Goal: Communication & Community: Answer question/provide support

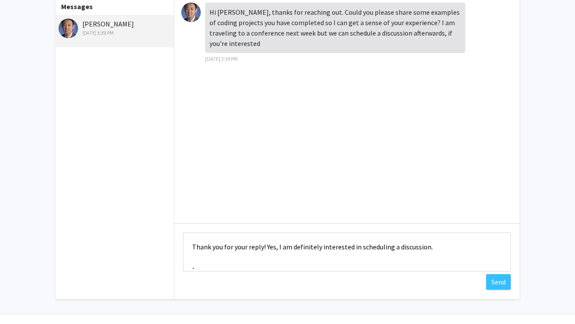
click at [208, 269] on textarea "Thank you for your reply! Yes, I am definitely interested in scheduling a discu…" at bounding box center [347, 251] width 328 height 39
paste textarea "My lab's research focus was on gastric cancer in Hispanic populations. For most…"
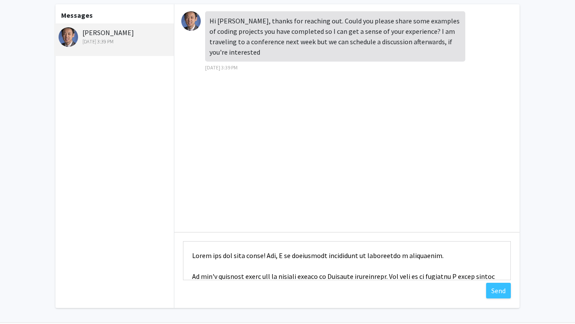
scroll to position [13, 0]
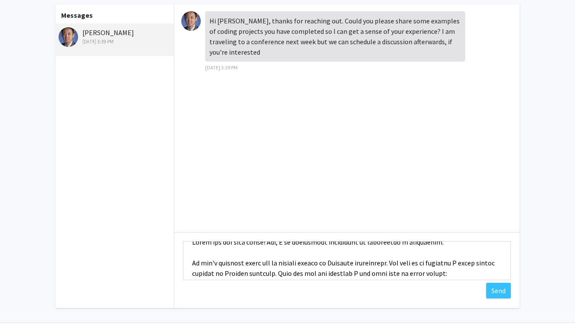
click at [204, 261] on textarea "Type a message" at bounding box center [347, 260] width 328 height 39
click at [202, 261] on textarea "Type a message" at bounding box center [347, 260] width 328 height 39
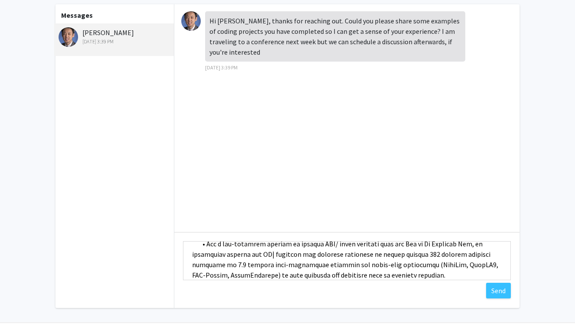
scroll to position [67, 0]
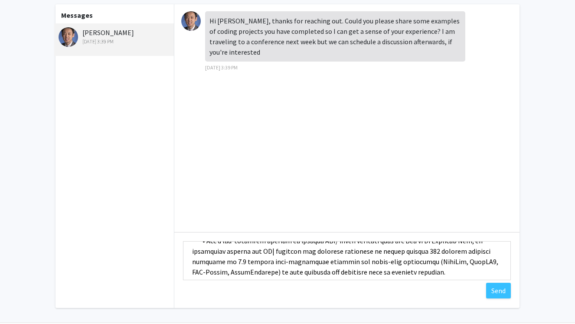
click at [393, 270] on textarea "Type a message" at bounding box center [347, 260] width 328 height 39
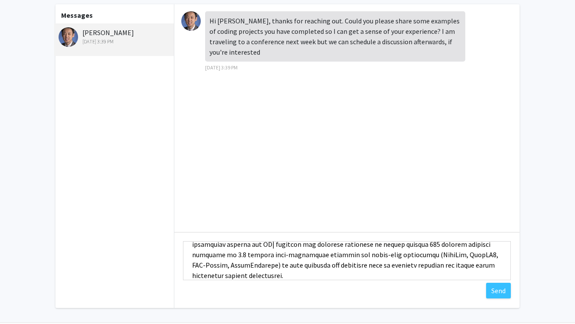
type textarea "Thank you for your reply! Yes, I am definitely interested in scheduling a discu…"
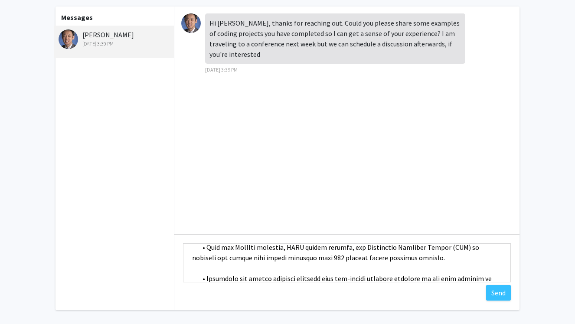
scroll to position [385, 0]
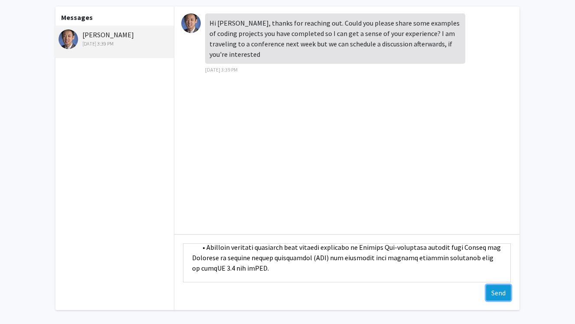
click at [496, 294] on button "Send" at bounding box center [498, 293] width 25 height 16
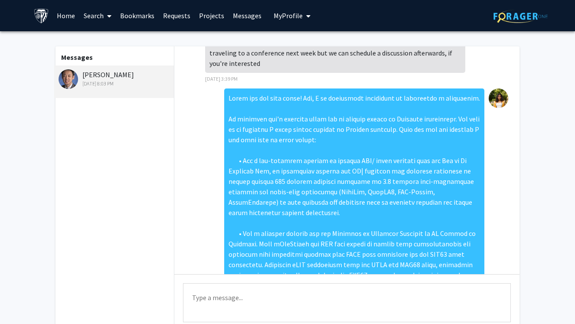
scroll to position [34, 0]
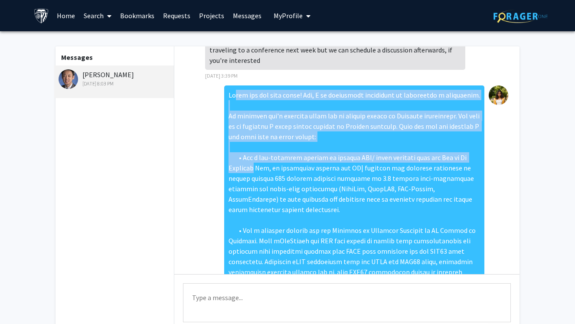
drag, startPoint x: 232, startPoint y: 83, endPoint x: 251, endPoint y: 159, distance: 77.9
click at [251, 159] on div at bounding box center [354, 318] width 260 height 467
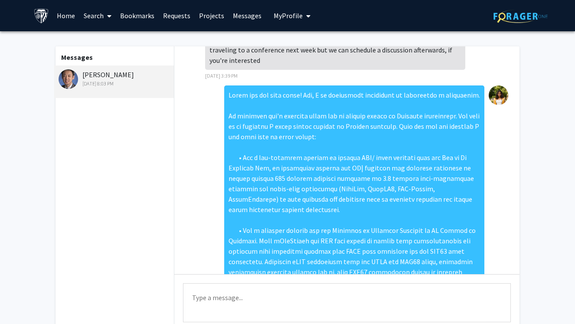
click at [269, 150] on div at bounding box center [354, 318] width 260 height 467
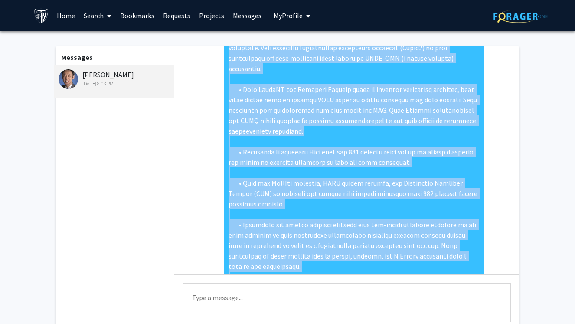
scroll to position [303, 0]
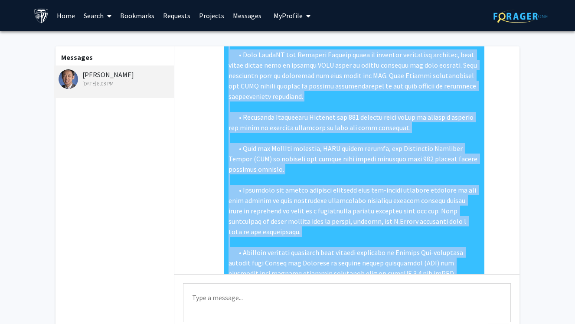
drag, startPoint x: 230, startPoint y: 84, endPoint x: 430, endPoint y: 247, distance: 257.7
click at [430, 247] on div at bounding box center [354, 49] width 260 height 467
copy div "Thank you for your reply! Yes, I am definitely interested in scheduling a discu…"
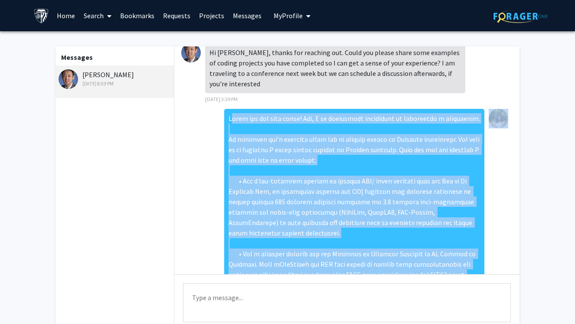
scroll to position [10, 0]
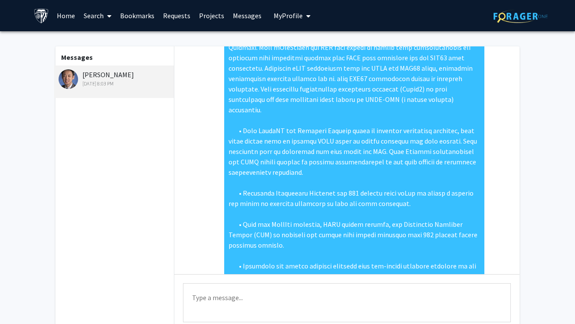
scroll to position [0, 0]
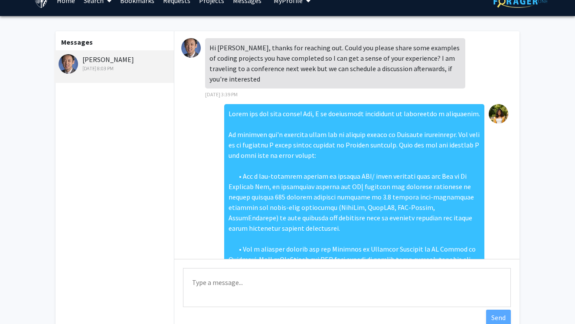
scroll to position [6, 0]
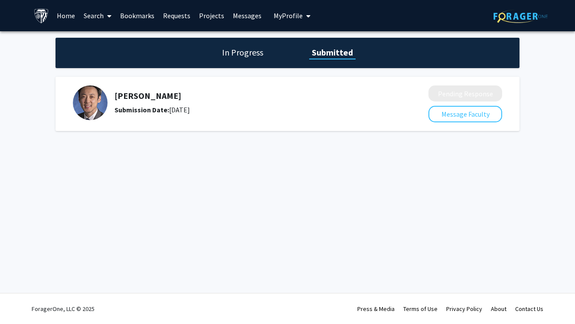
click at [276, 16] on span "My Profile" at bounding box center [288, 15] width 29 height 9
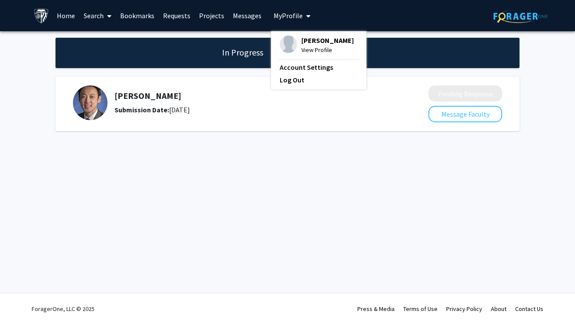
click at [314, 51] on span "View Profile" at bounding box center [327, 50] width 52 height 10
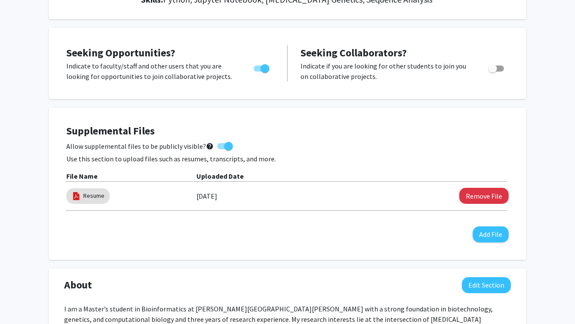
scroll to position [154, 0]
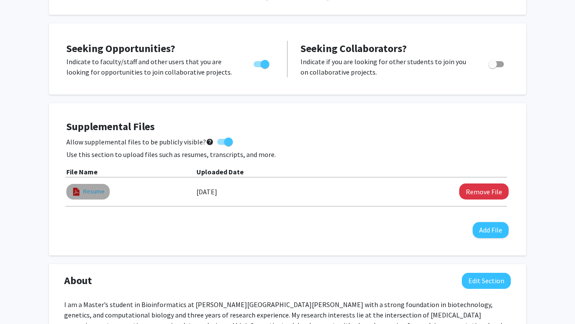
click at [97, 191] on link "Resume" at bounding box center [93, 191] width 21 height 9
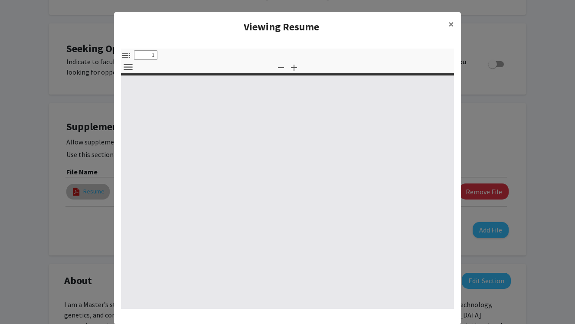
select select "custom"
type input "0"
select select "custom"
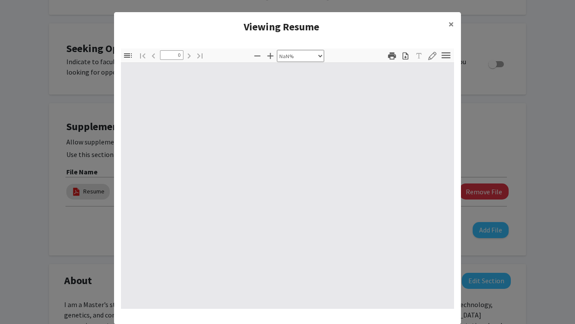
type input "1"
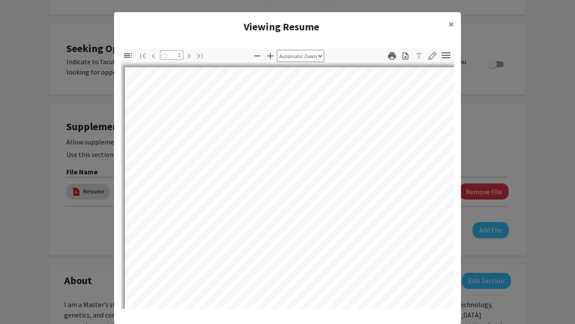
select select "auto"
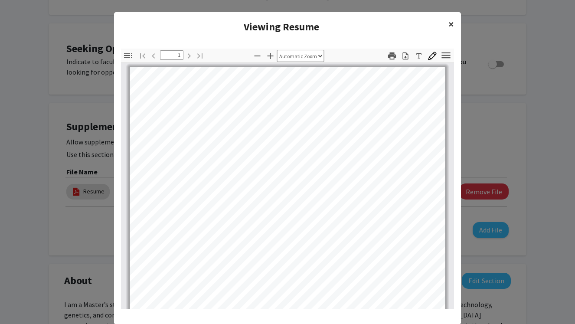
click at [452, 29] on span "×" at bounding box center [451, 23] width 6 height 13
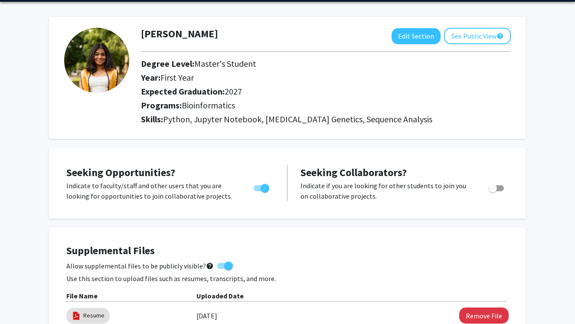
scroll to position [26, 0]
